Goal: Find specific page/section: Find specific page/section

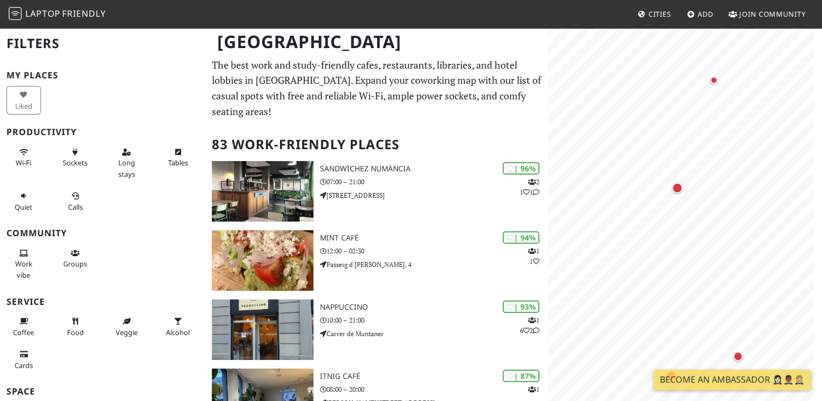
click at [822, 190] on html "Laptop Friendly Cities Add Join Community Barcelona Filters My Places Liked Pro…" at bounding box center [411, 200] width 822 height 401
click at [648, 335] on div "Map marker" at bounding box center [651, 337] width 8 height 8
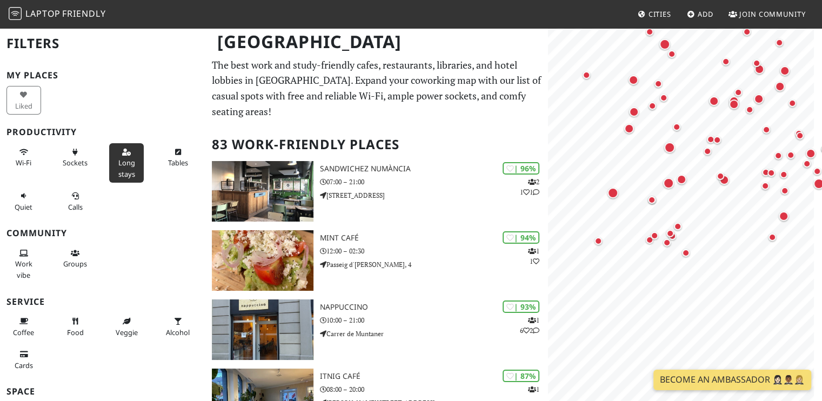
click at [123, 159] on span "Long stays" at bounding box center [126, 168] width 17 height 21
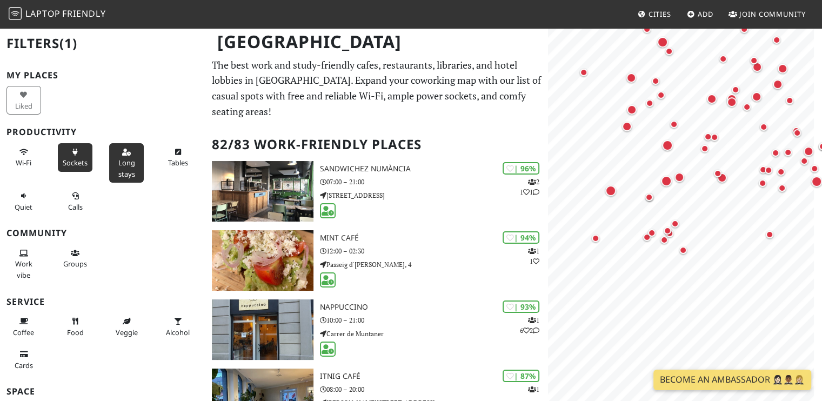
click at [71, 150] on icon at bounding box center [75, 152] width 9 height 7
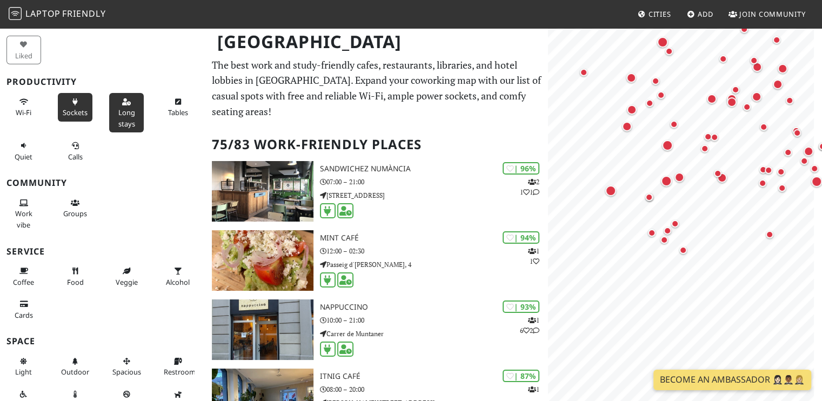
scroll to position [54, 0]
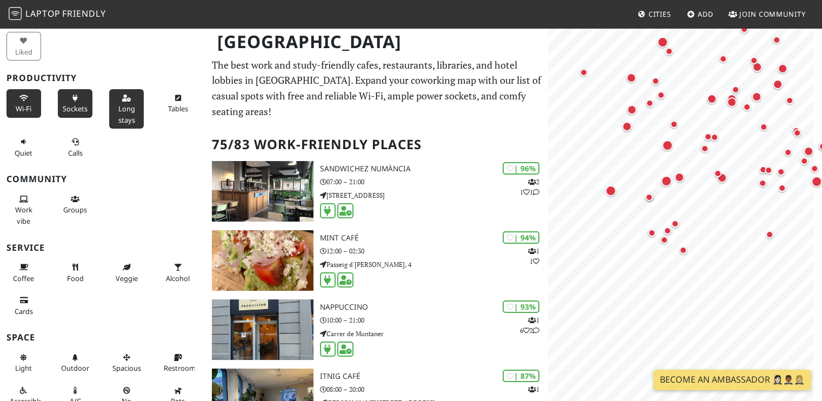
click at [21, 108] on span "Wi-Fi" at bounding box center [24, 109] width 16 height 10
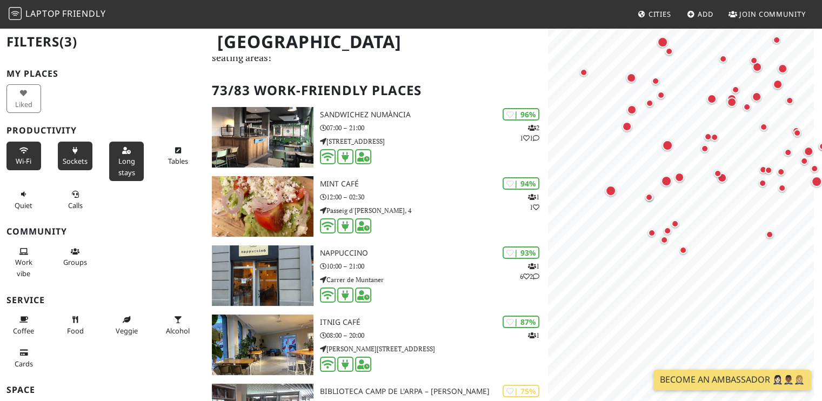
scroll to position [0, 0]
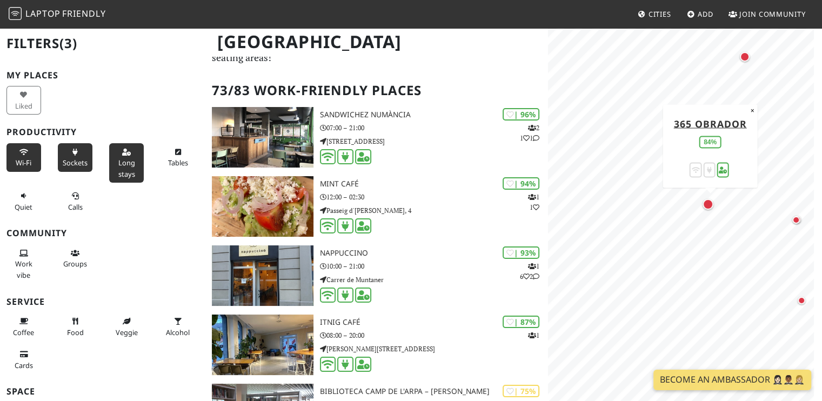
click at [707, 203] on div "Map marker" at bounding box center [708, 204] width 11 height 11
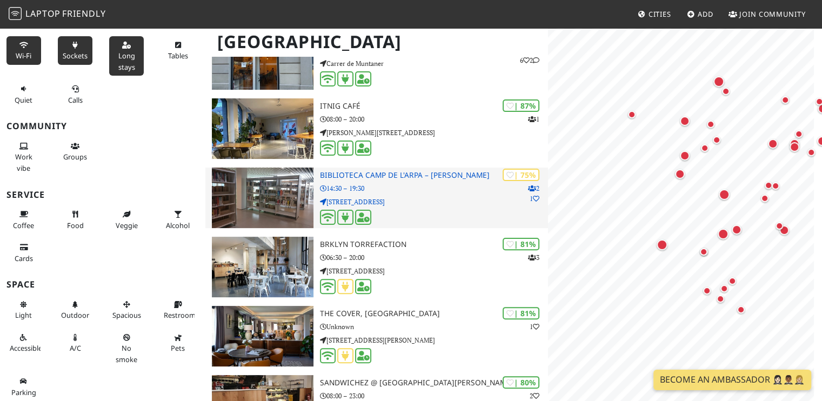
click at [427, 186] on p "14:30 – 19:30" at bounding box center [434, 188] width 229 height 10
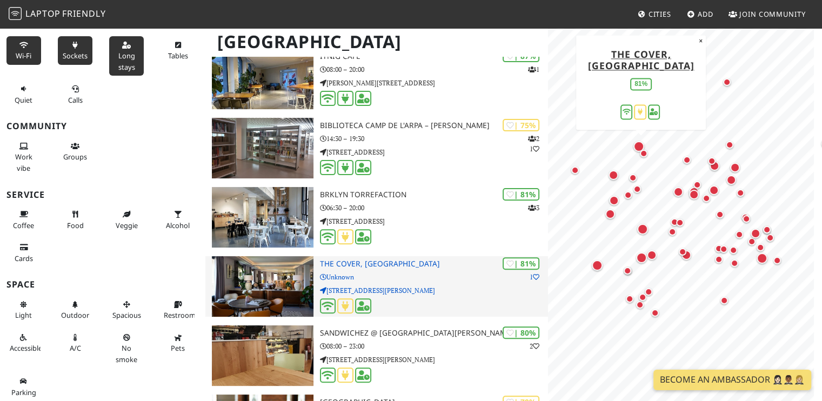
scroll to position [324, 0]
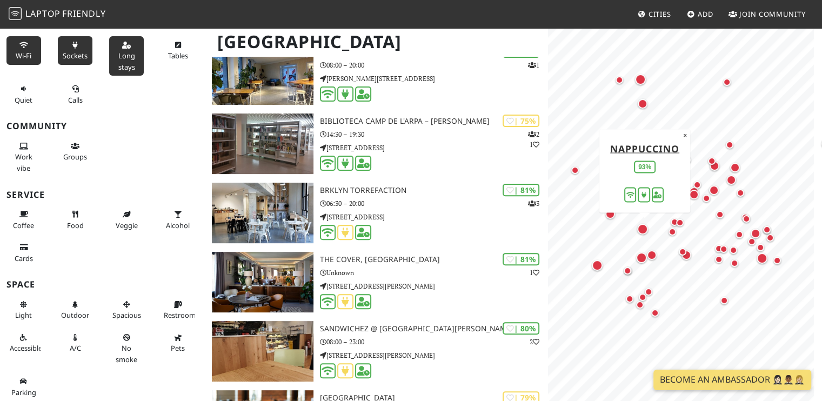
click at [640, 227] on div "Map marker" at bounding box center [643, 229] width 11 height 11
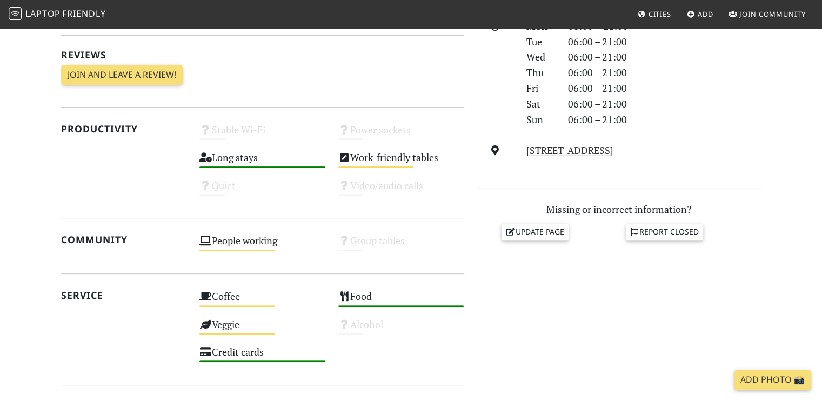
scroll to position [324, 0]
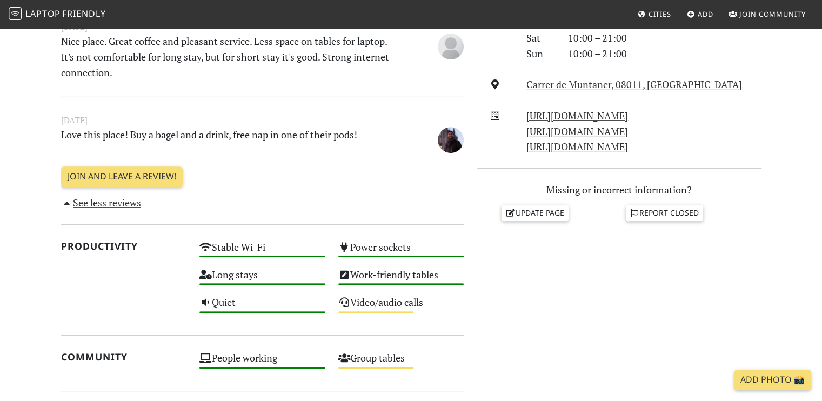
scroll to position [379, 0]
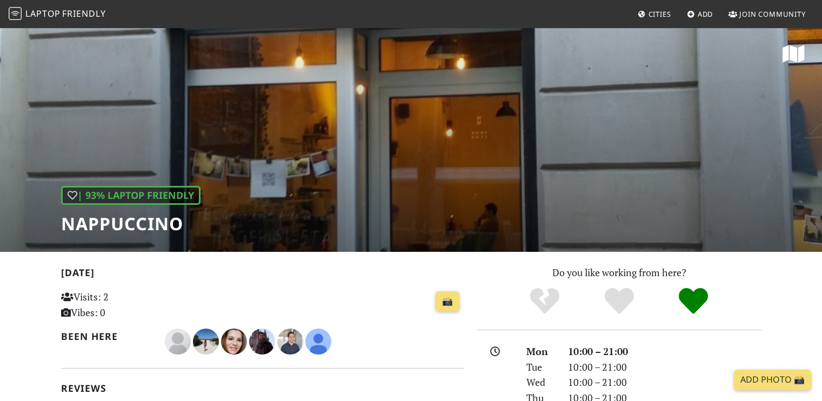
scroll to position [379, 0]
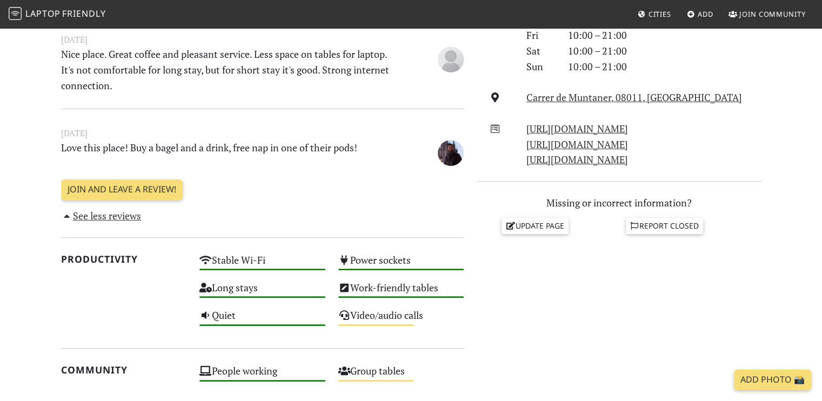
click at [28, 9] on span "Laptop" at bounding box center [42, 14] width 35 height 12
